Goal: Transaction & Acquisition: Subscribe to service/newsletter

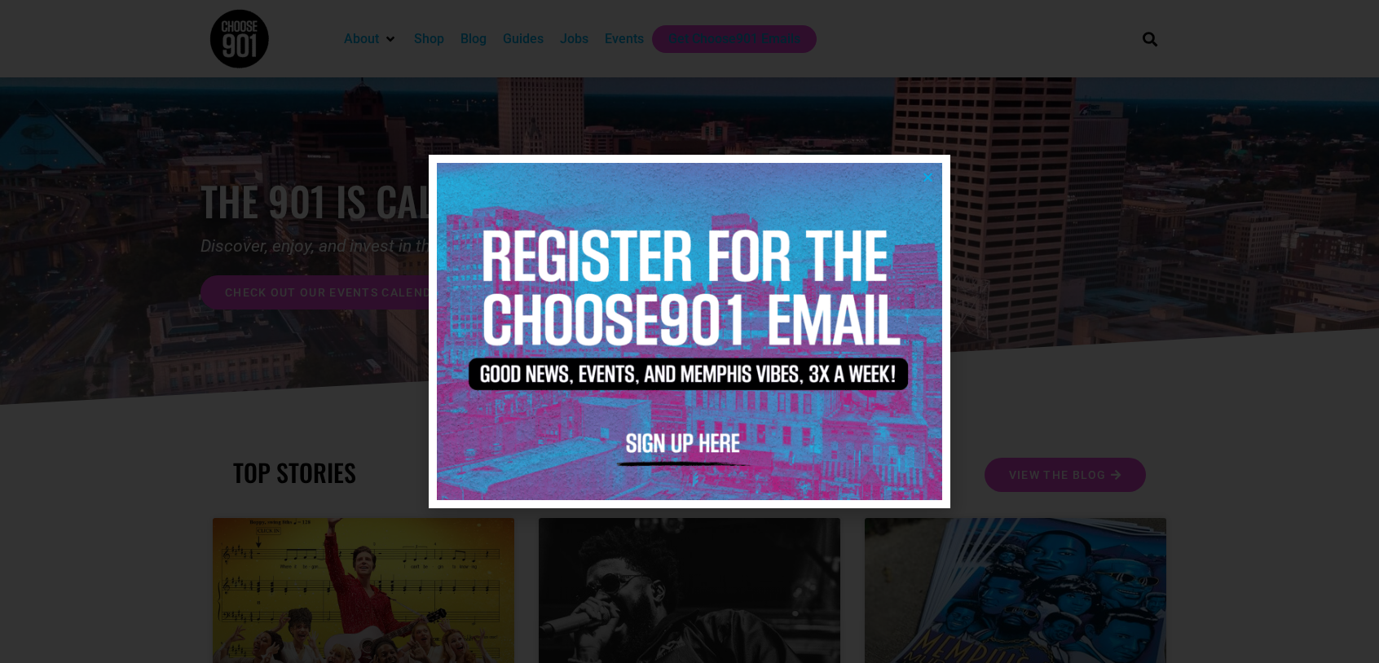
click at [925, 179] on icon "Close" at bounding box center [928, 177] width 12 height 12
click at [698, 431] on img at bounding box center [689, 331] width 505 height 337
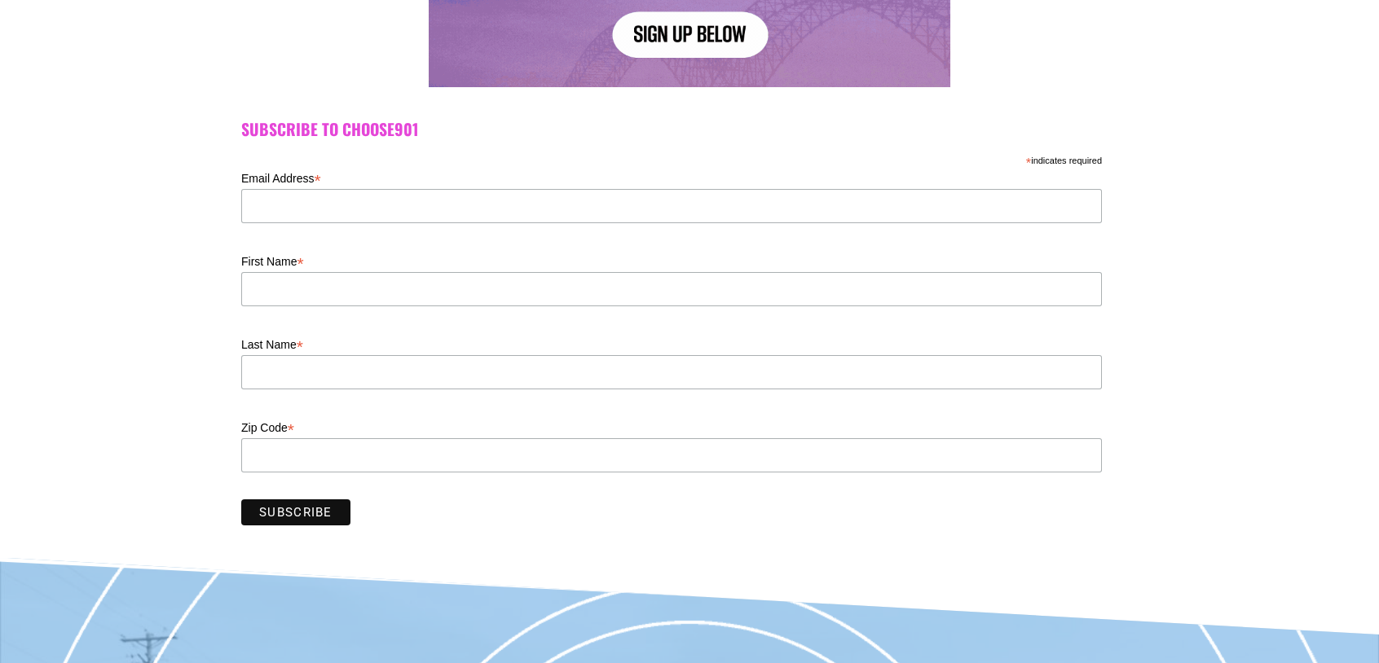
scroll to position [408, 0]
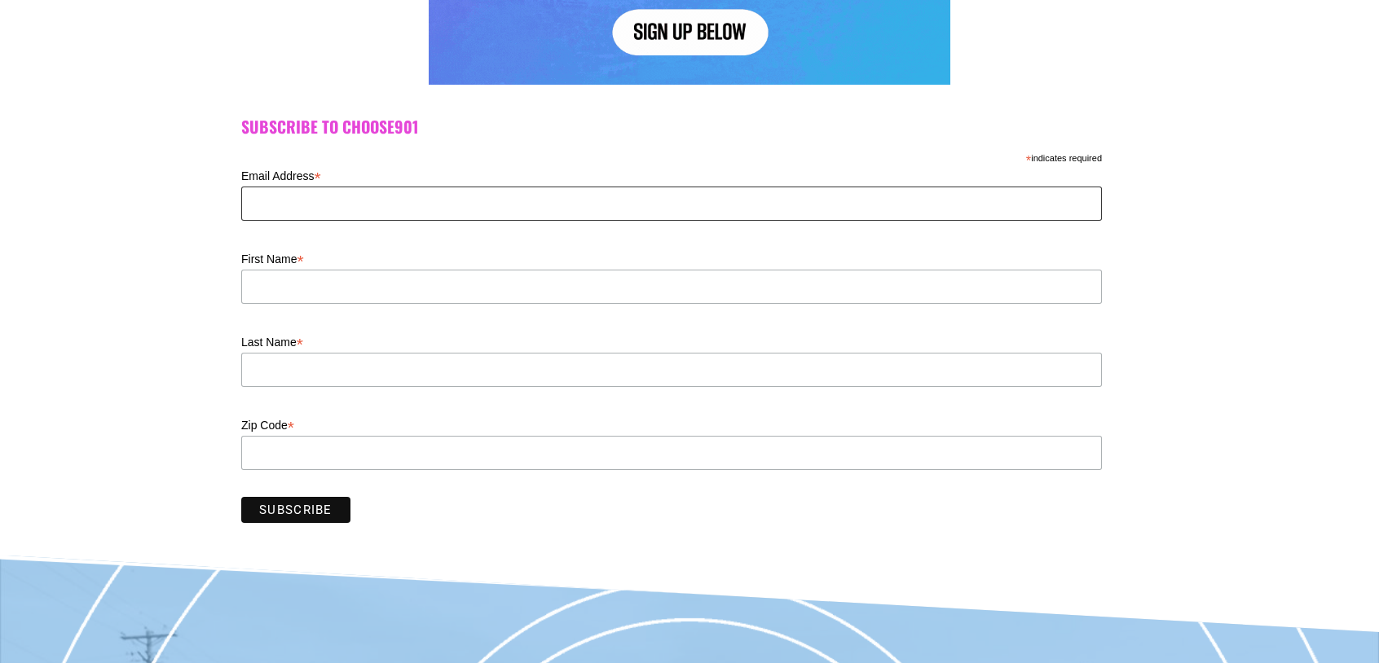
click at [388, 198] on input "Email Address *" at bounding box center [671, 204] width 861 height 34
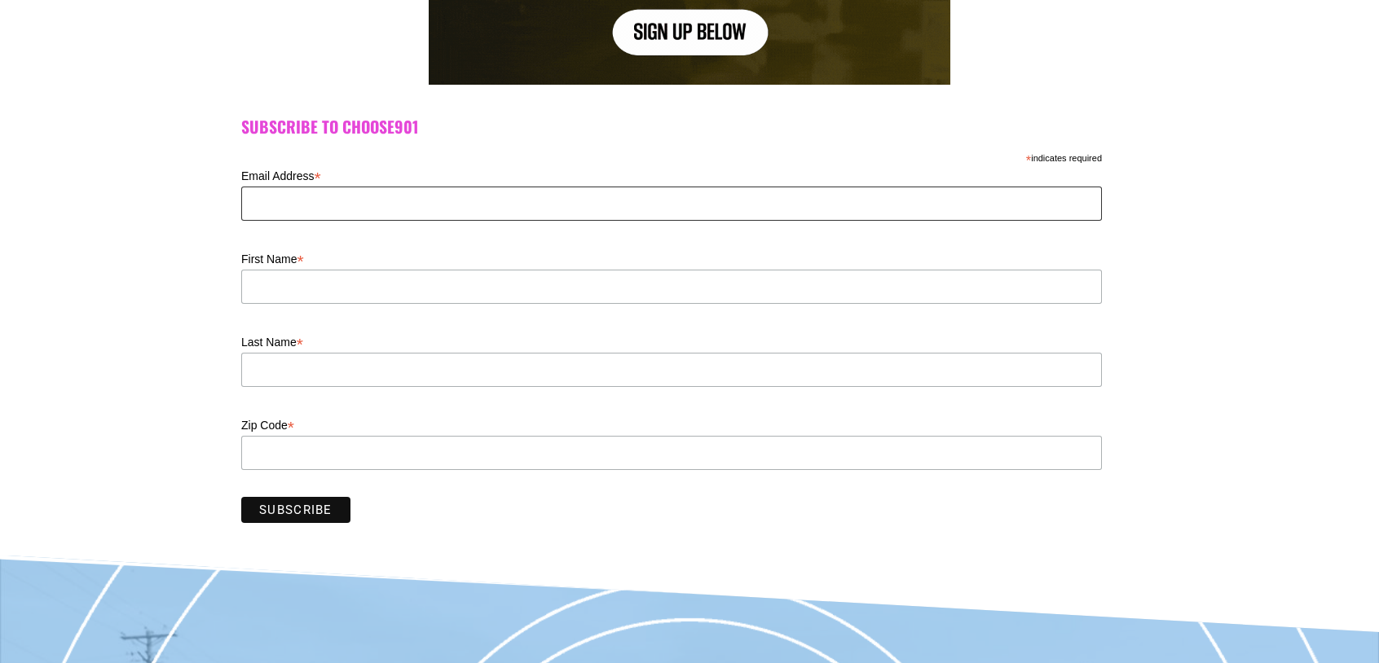
type input "doriskaybobbitt@gmail.com"
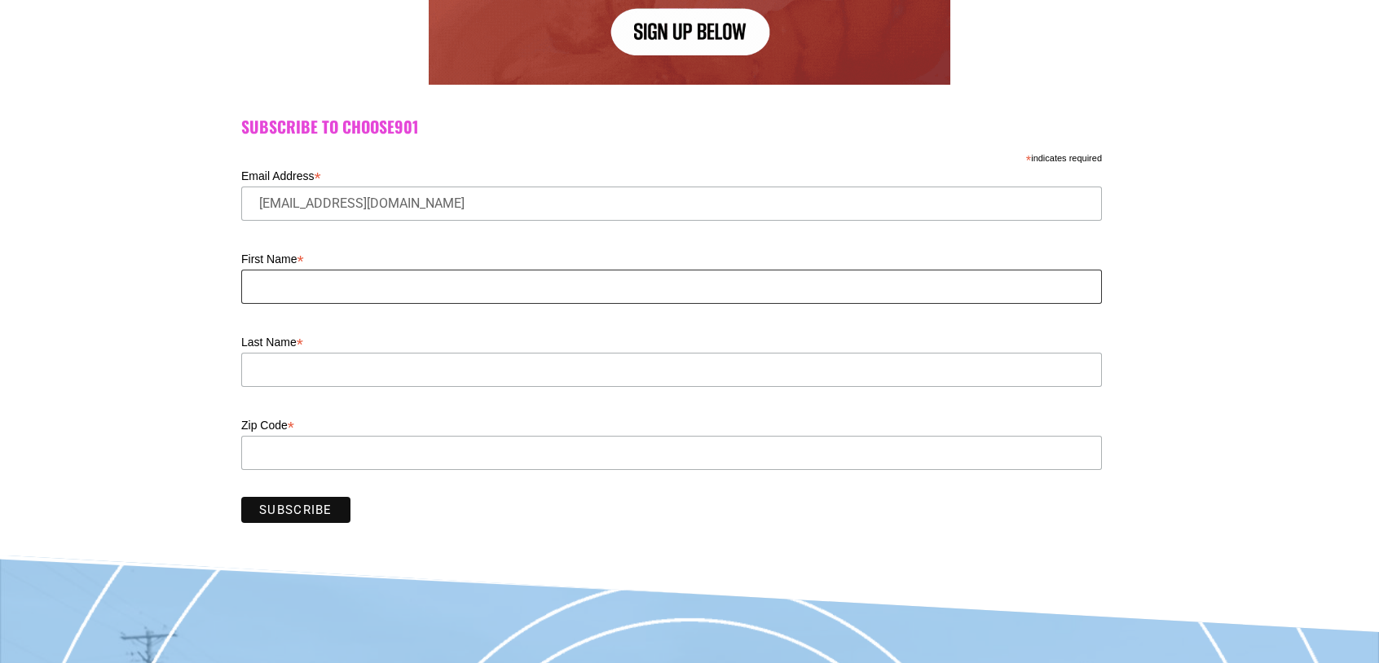
type input "Doris"
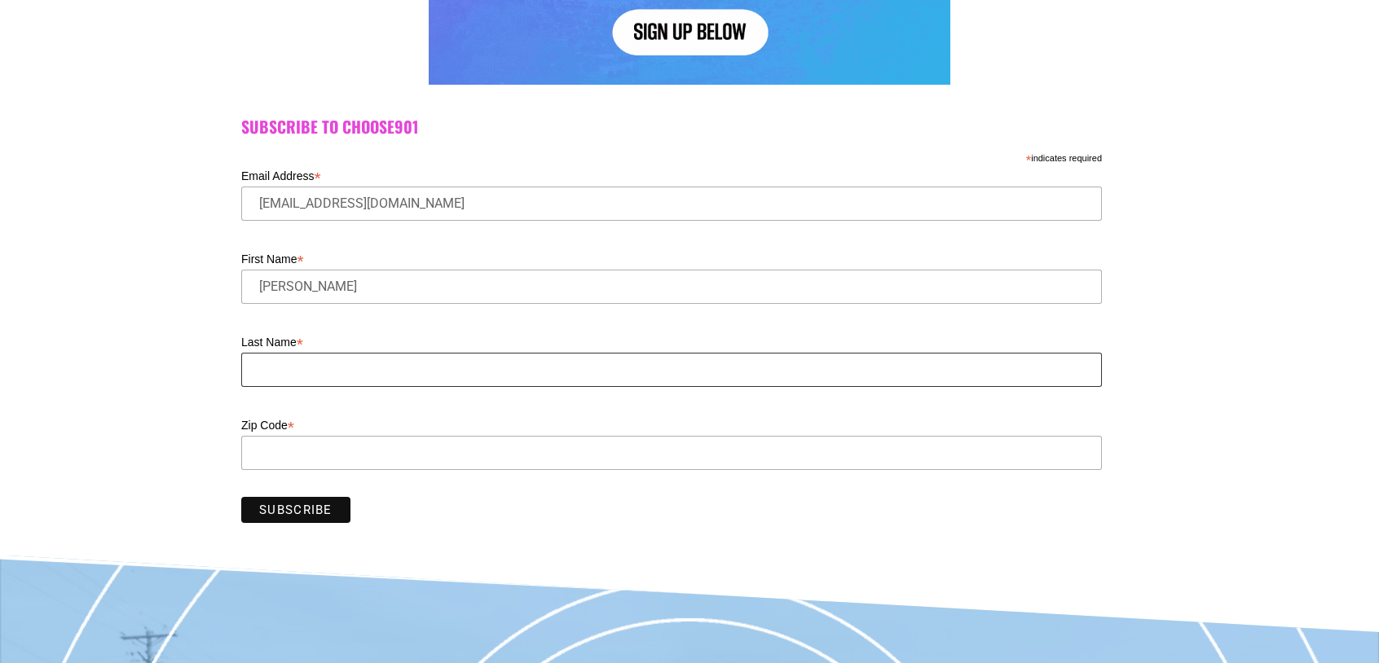
type input "Black"
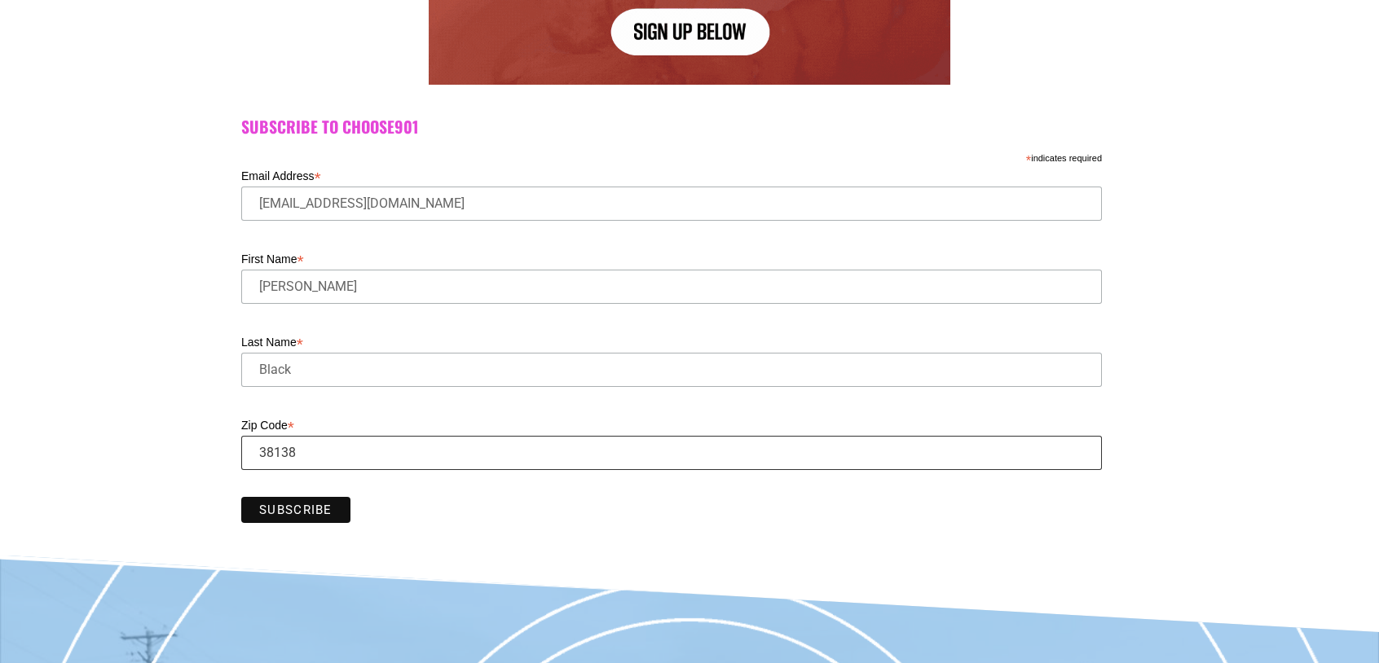
click at [315, 458] on input "Zip Code *" at bounding box center [671, 453] width 861 height 34
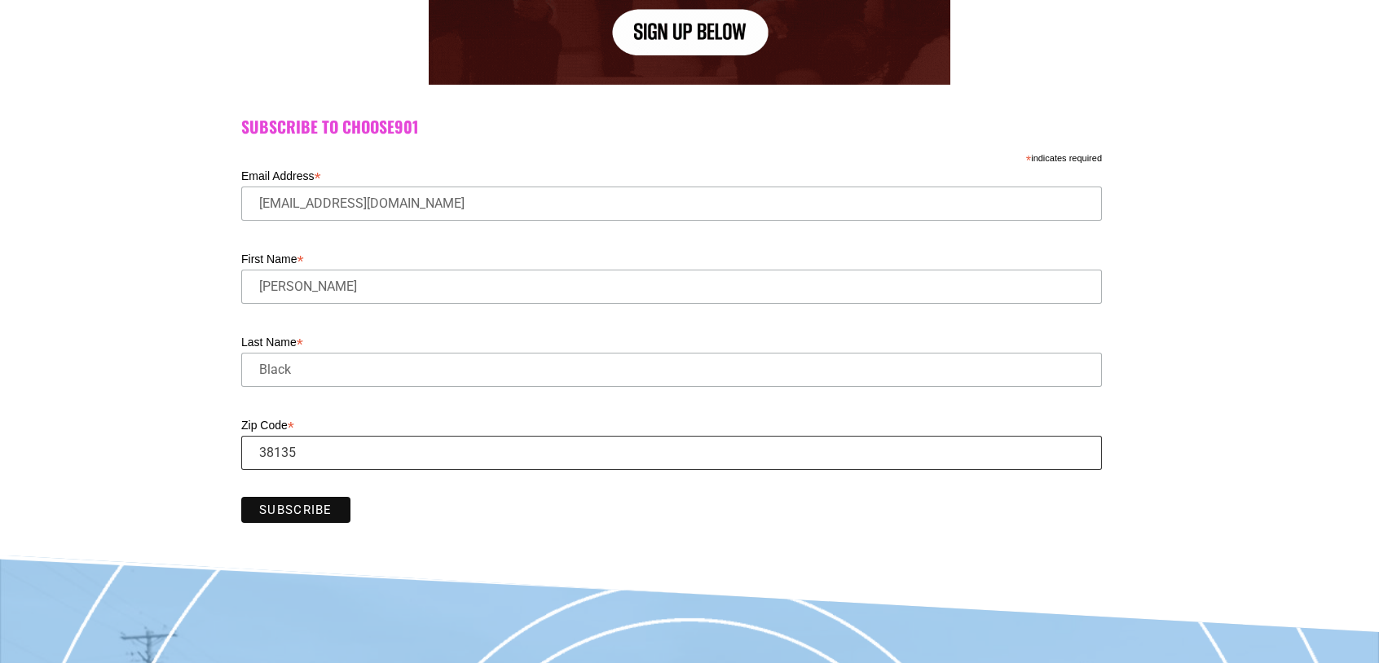
type input "38135"
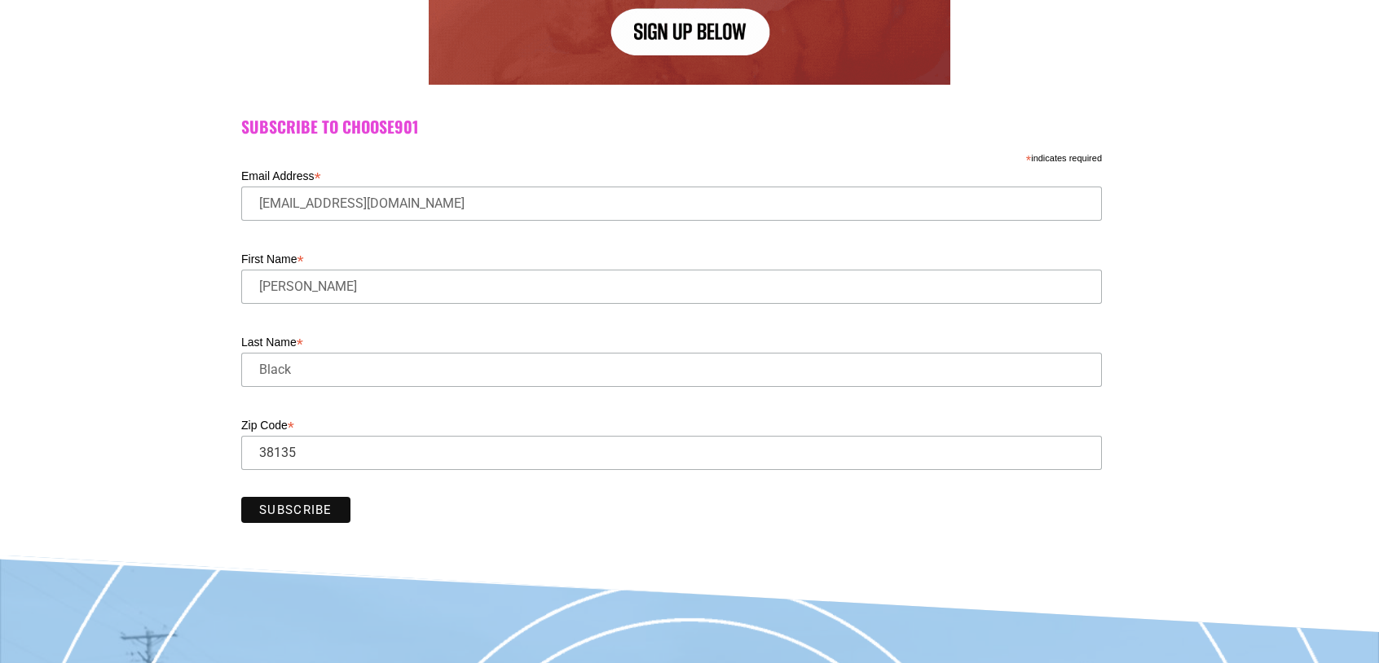
click at [234, 486] on div "Subscribe to Choose901 * indicates required Email Address * doriskaybobbitt@gma…" at bounding box center [689, 324] width 929 height 414
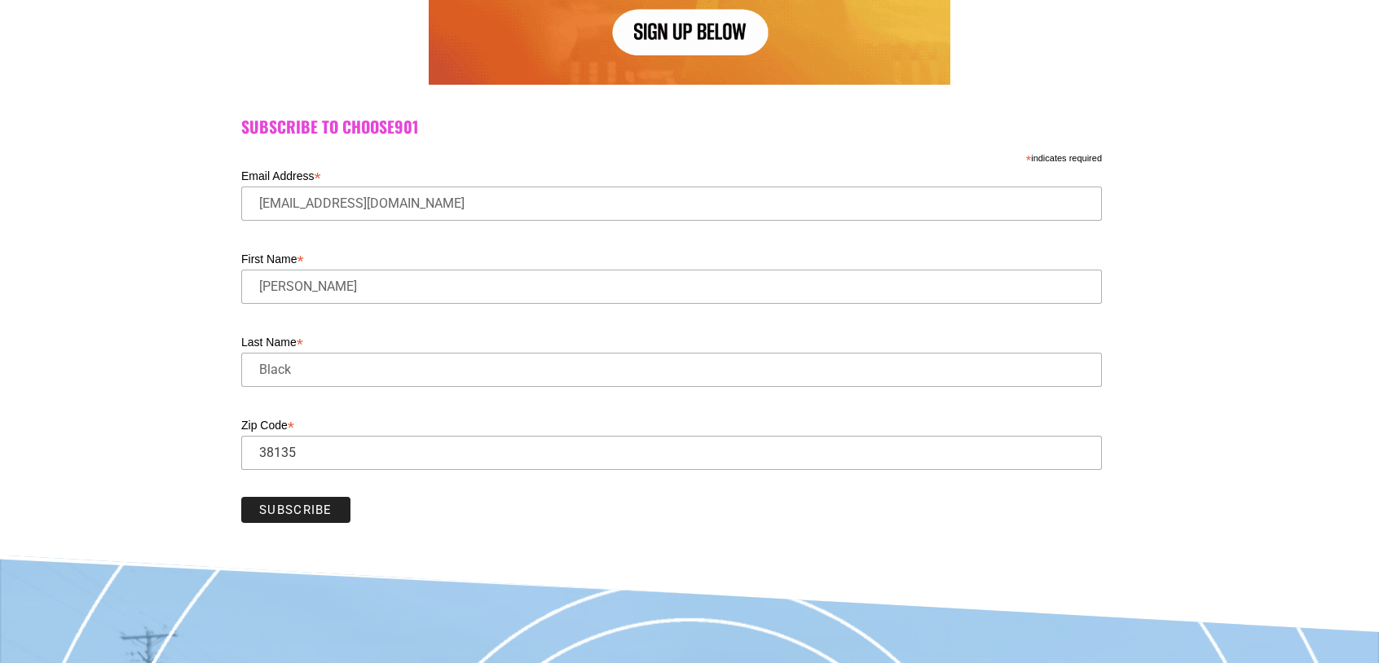
click at [251, 513] on input "Subscribe" at bounding box center [295, 510] width 109 height 26
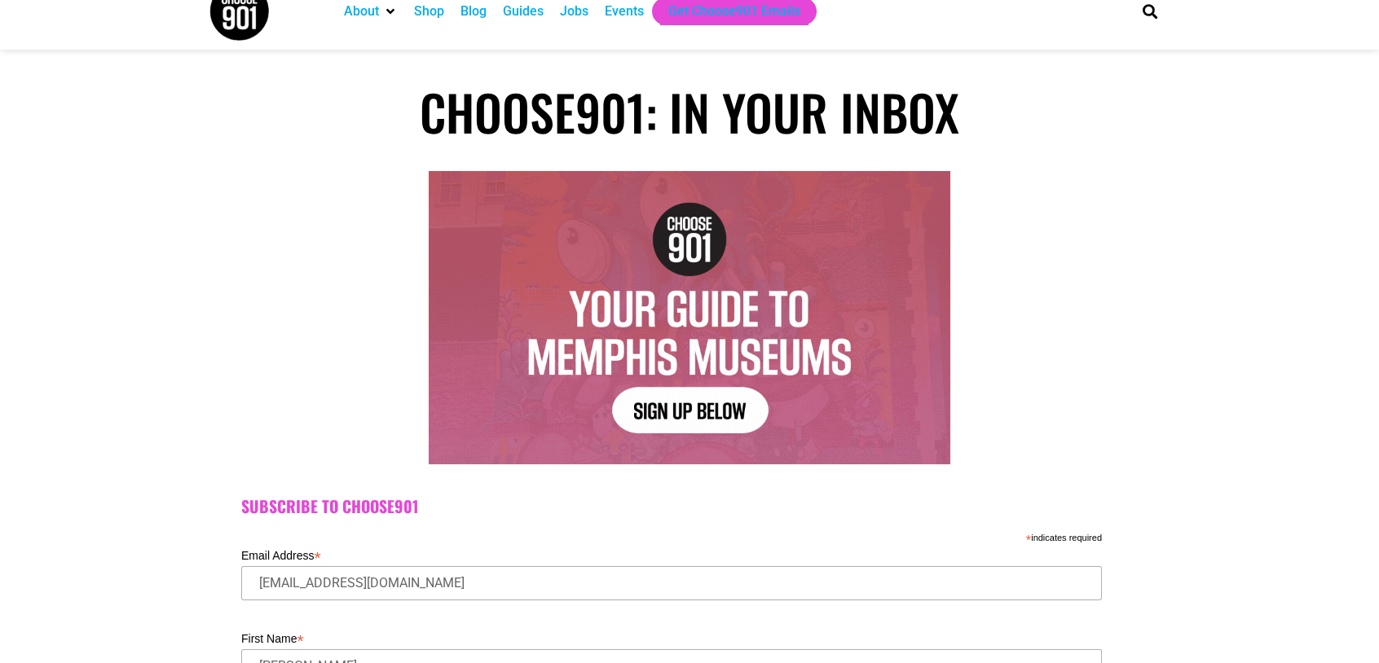
scroll to position [0, 0]
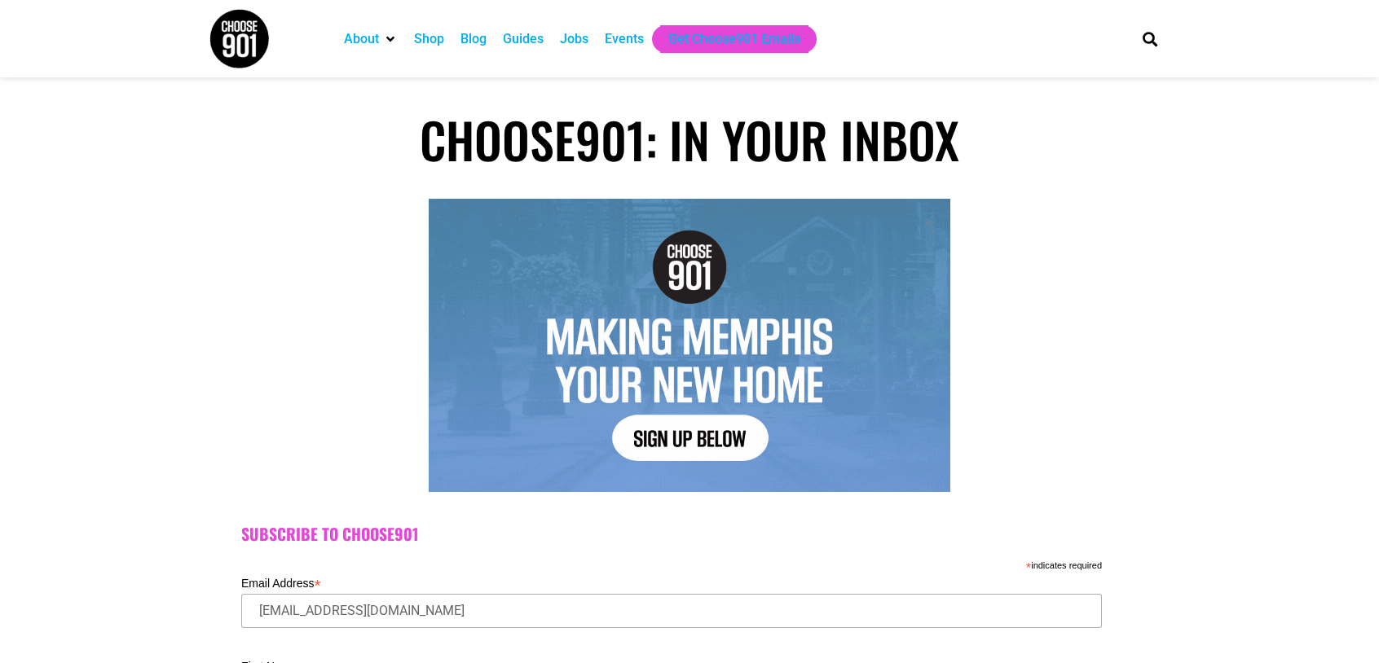
click at [227, 38] on img at bounding box center [239, 38] width 61 height 61
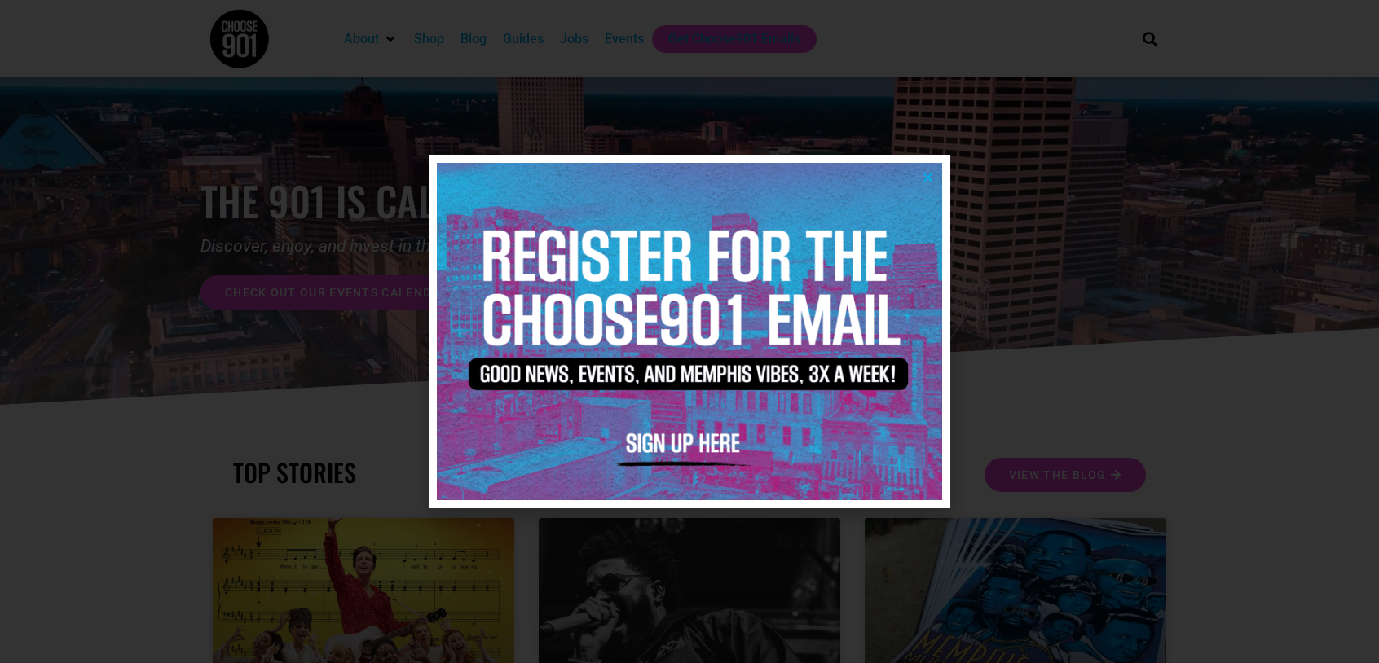
click at [933, 176] on icon "Close" at bounding box center [928, 177] width 12 height 12
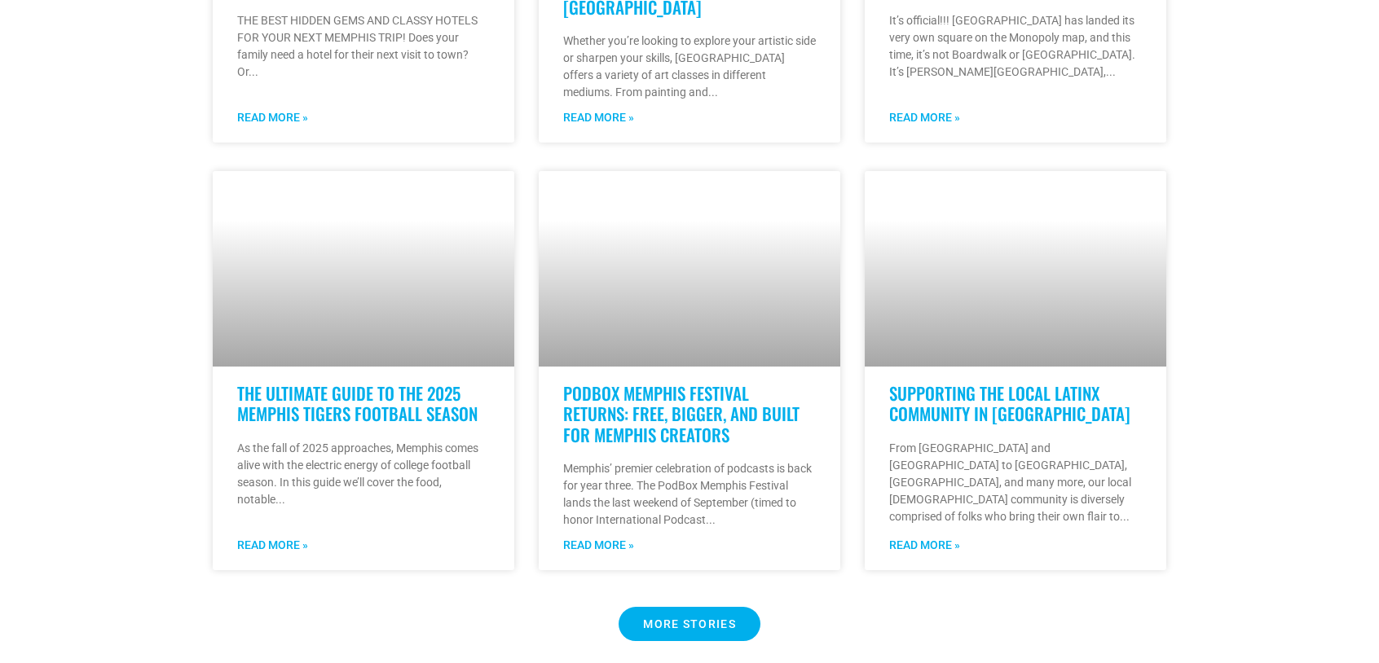
scroll to position [1223, 0]
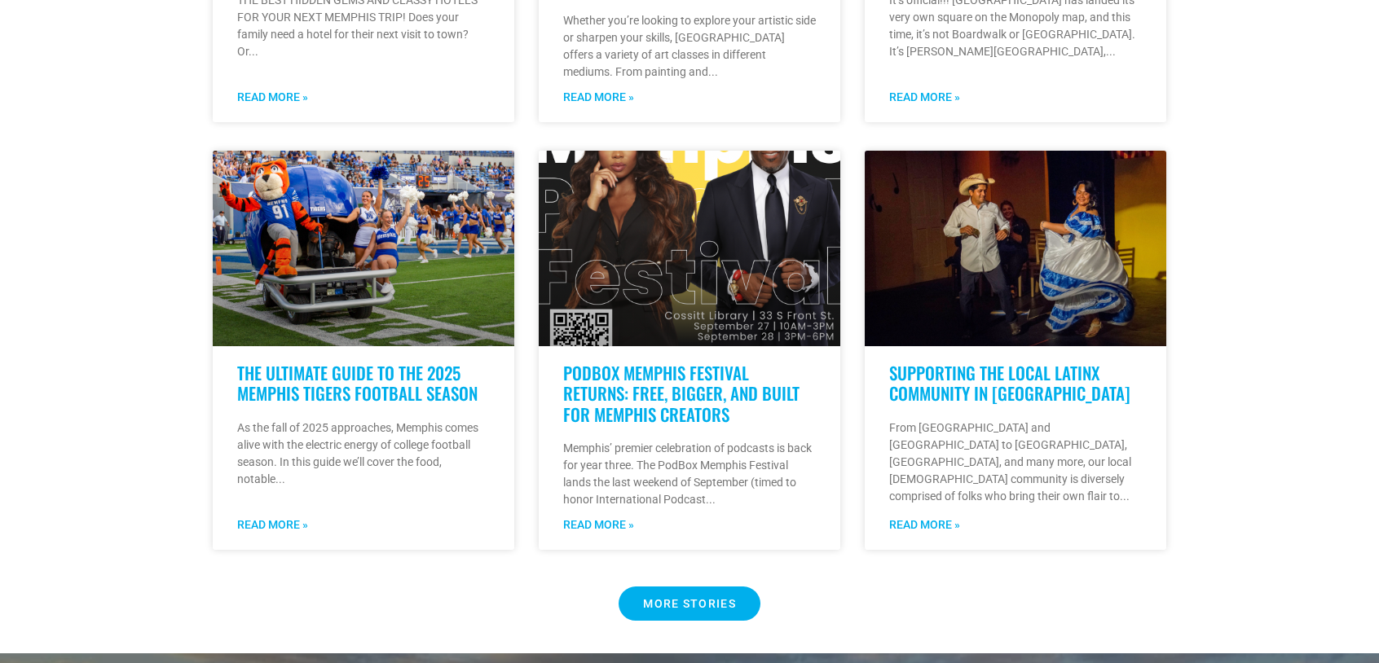
click at [709, 587] on Button "MORE STORIES" at bounding box center [690, 604] width 142 height 34
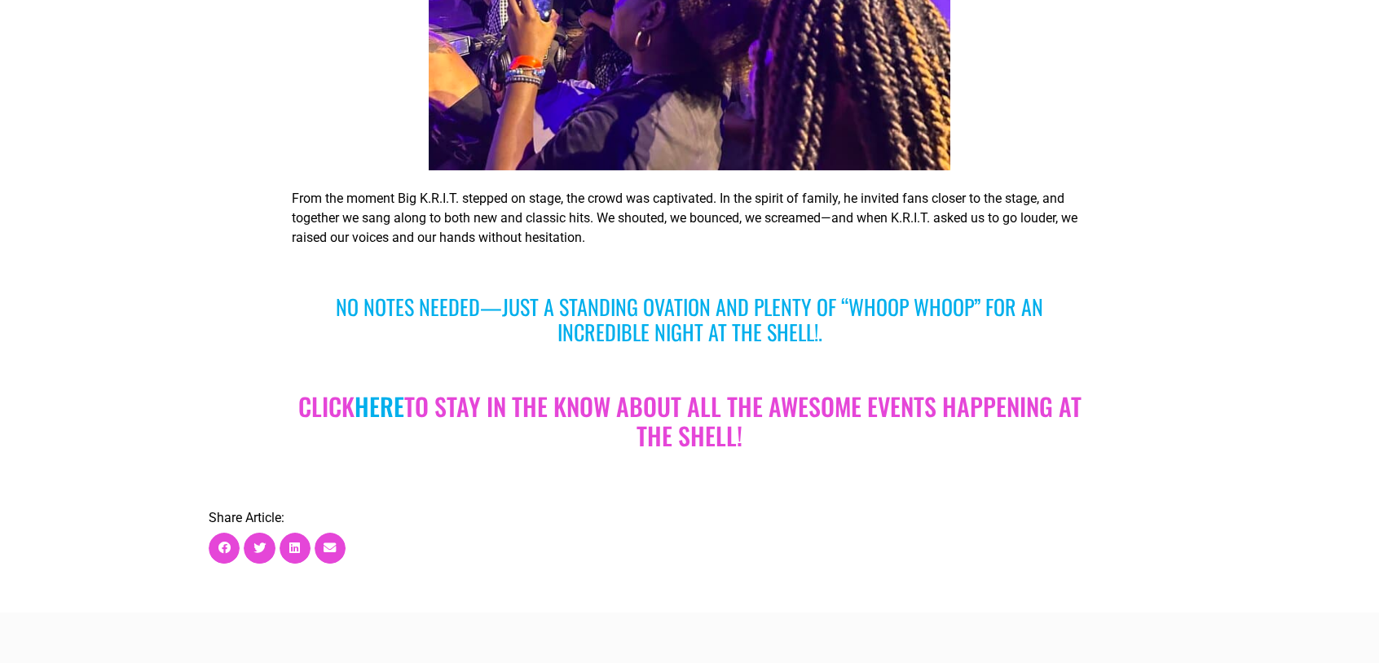
scroll to position [3749, 0]
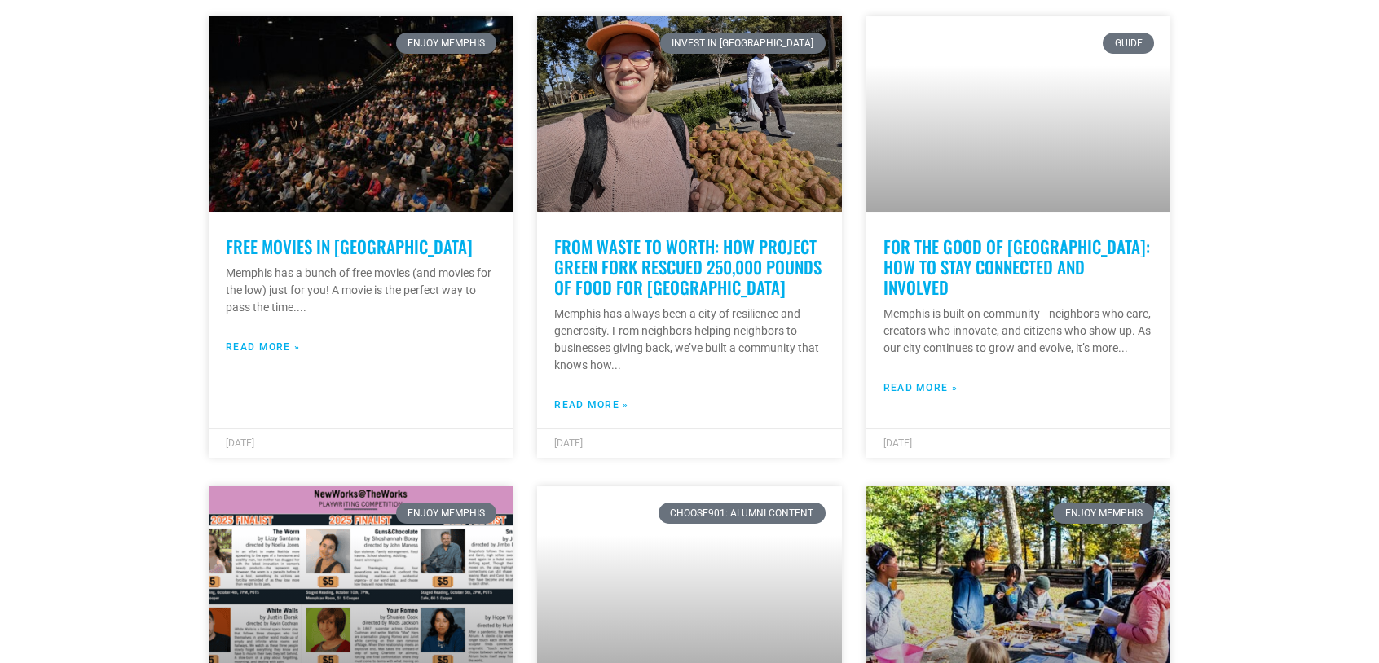
scroll to position [1386, 0]
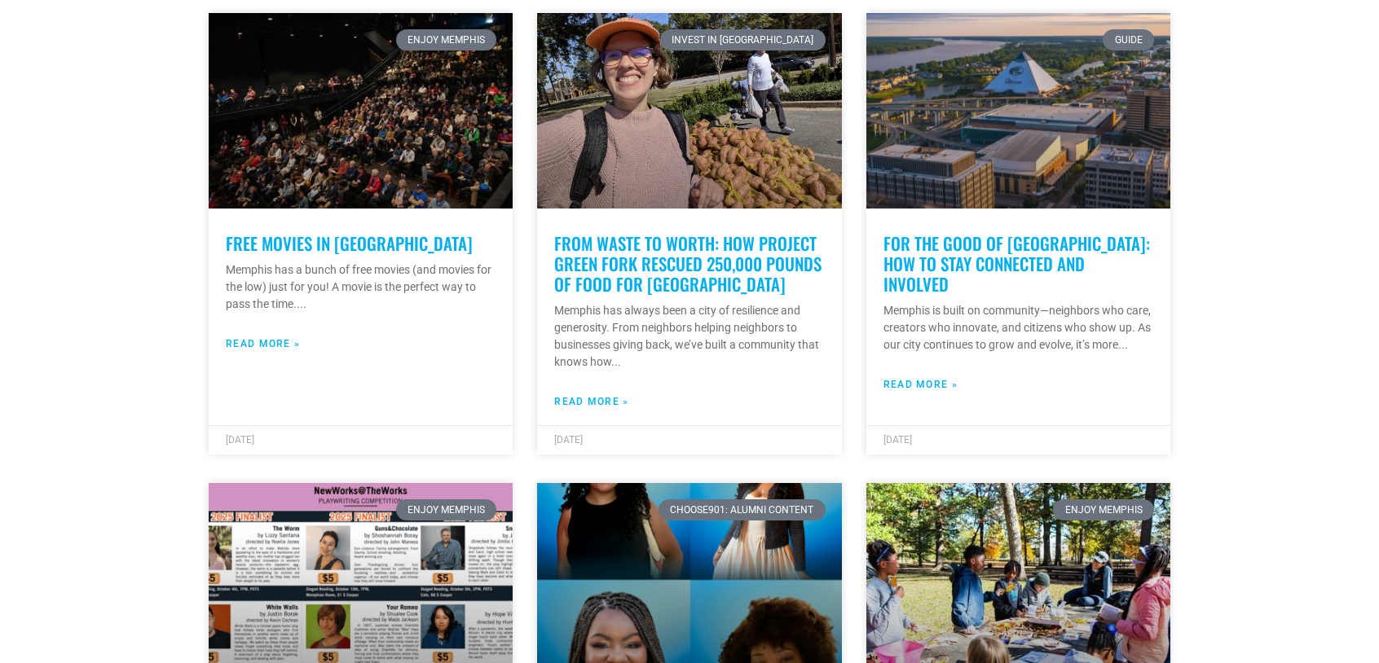
drag, startPoint x: 1001, startPoint y: 227, endPoint x: 1289, endPoint y: 245, distance: 289.0
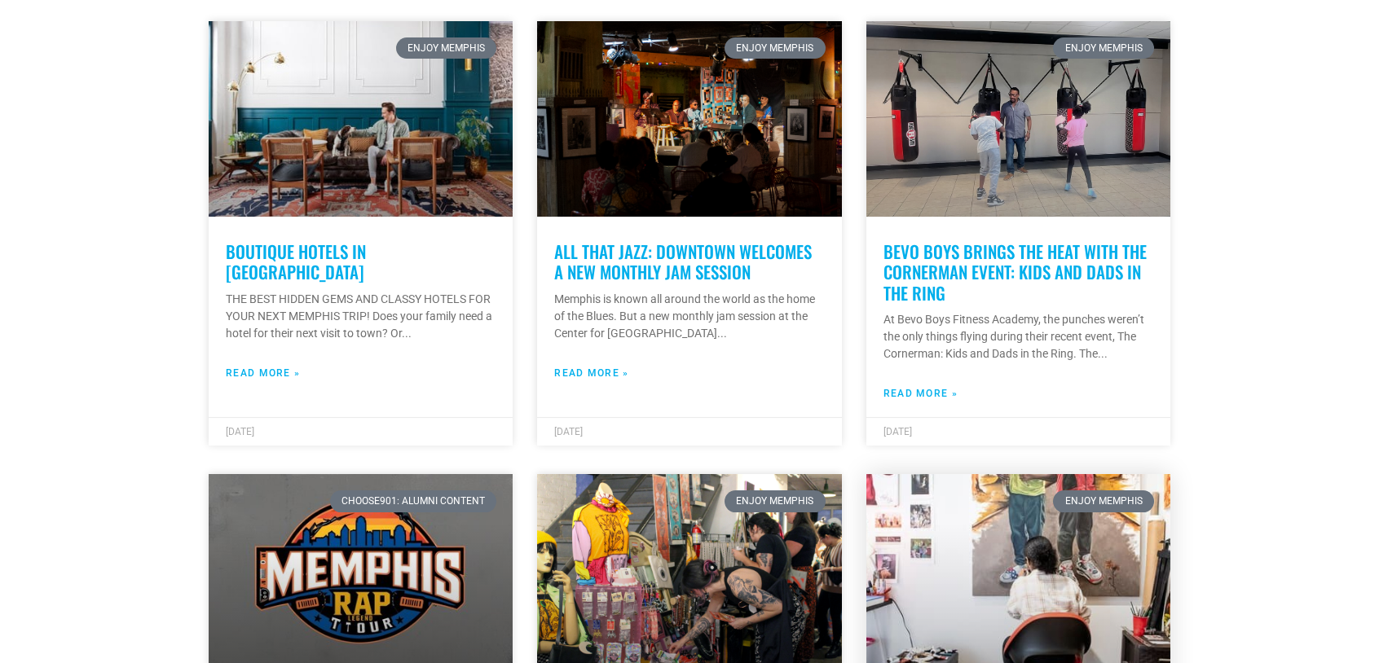
scroll to position [4075, 0]
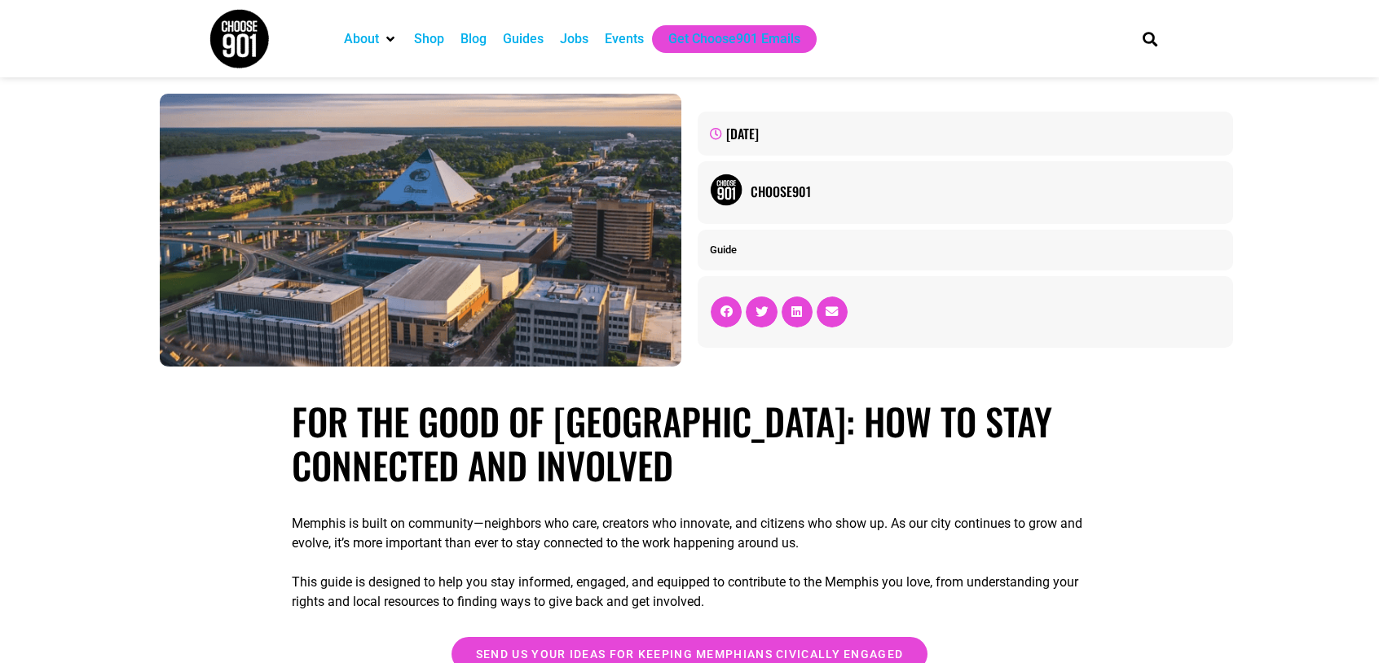
click at [628, 42] on div "Events" at bounding box center [624, 39] width 39 height 20
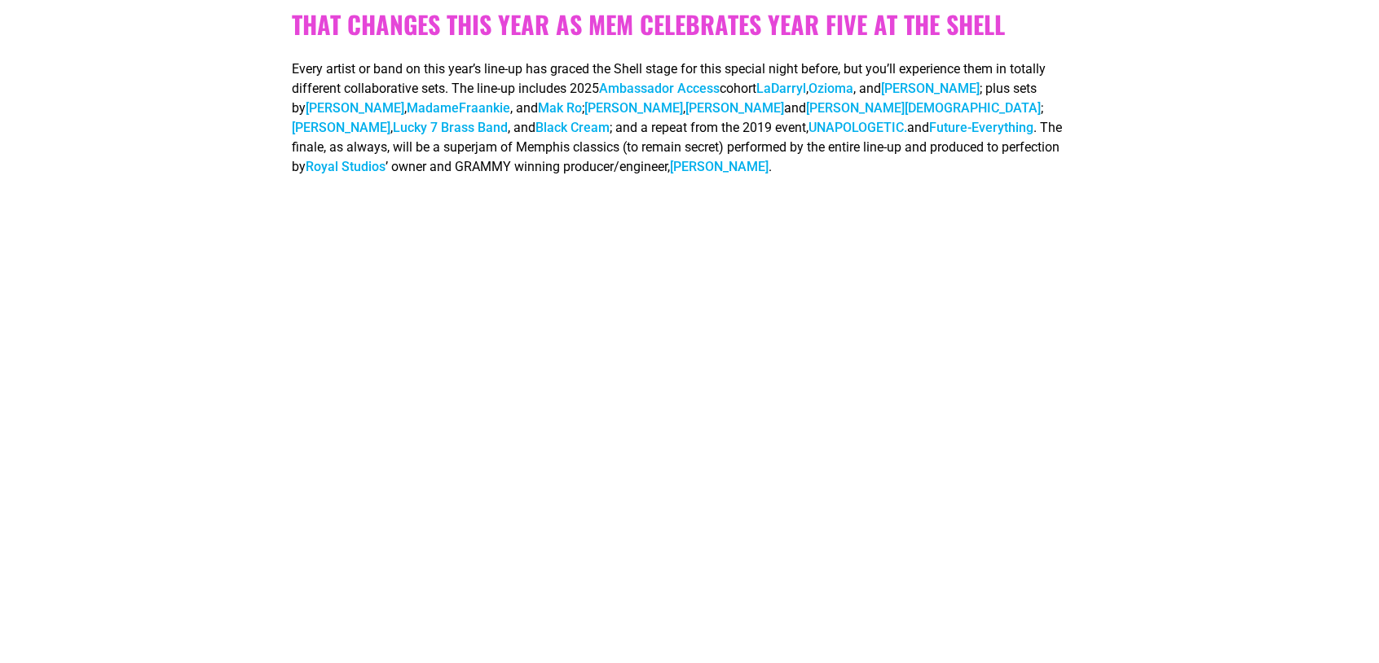
scroll to position [815, 0]
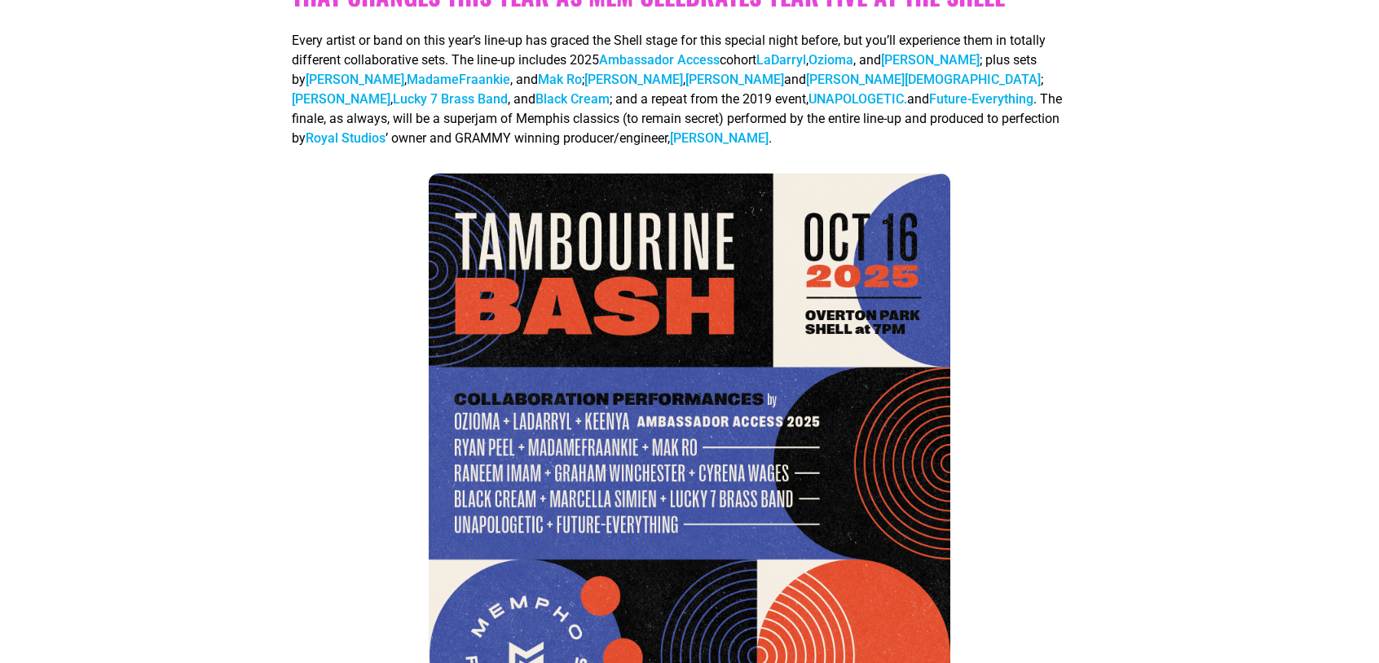
click at [1003, 407] on div at bounding box center [689, 500] width 795 height 652
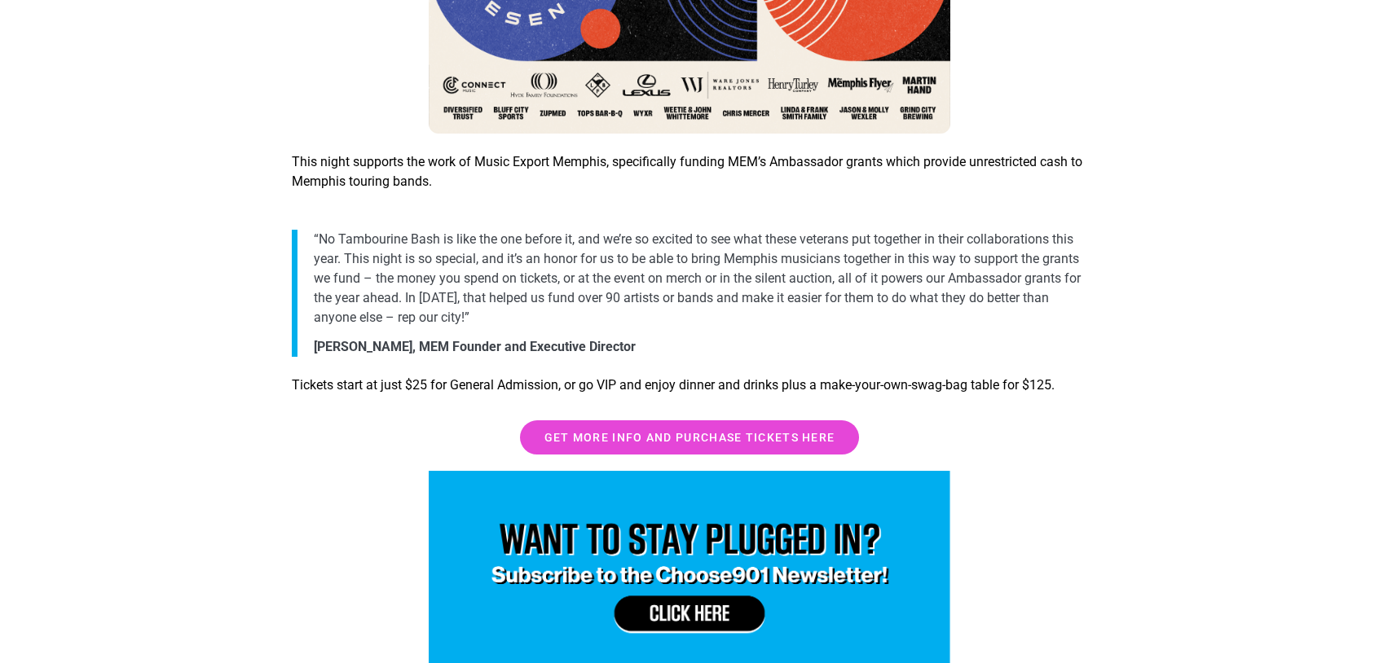
scroll to position [1467, 0]
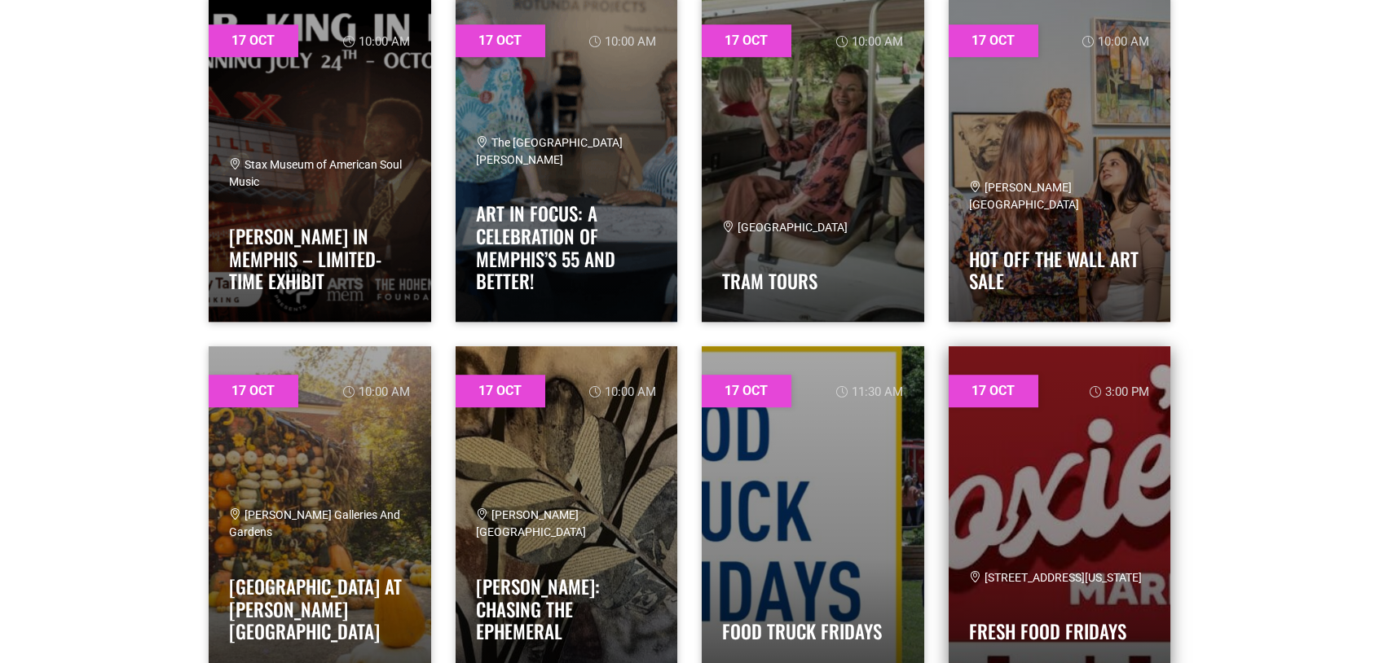
scroll to position [7906, 0]
